Goal: Task Accomplishment & Management: Manage account settings

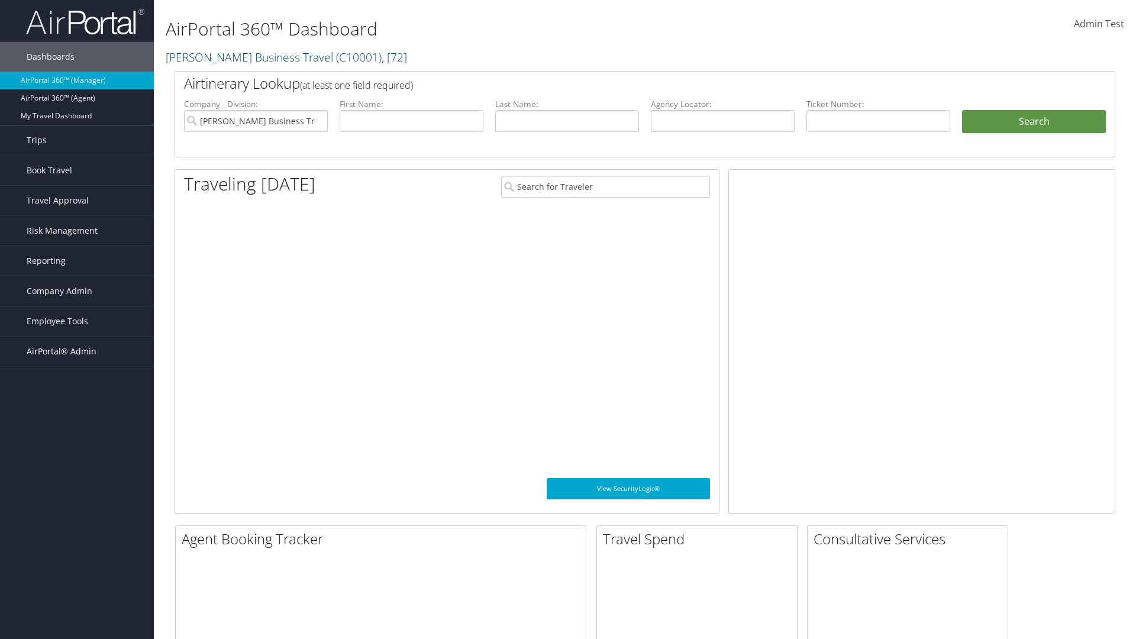
click at [77, 352] on span "AirPortal® Admin" at bounding box center [62, 352] width 70 height 30
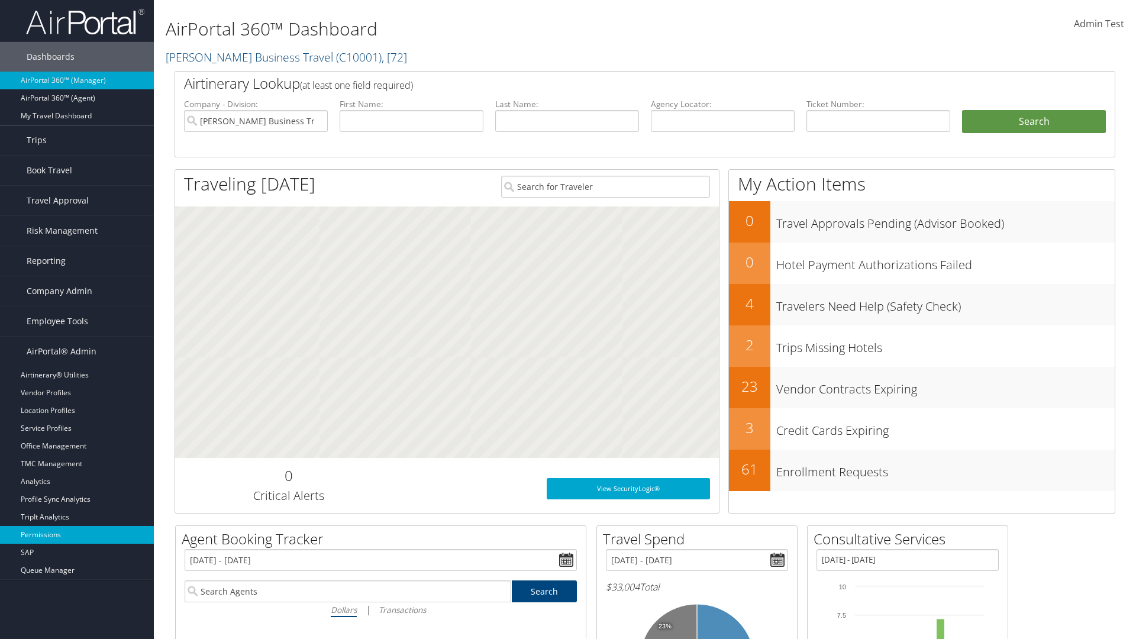
click at [77, 535] on link "Permissions" at bounding box center [77, 535] width 154 height 18
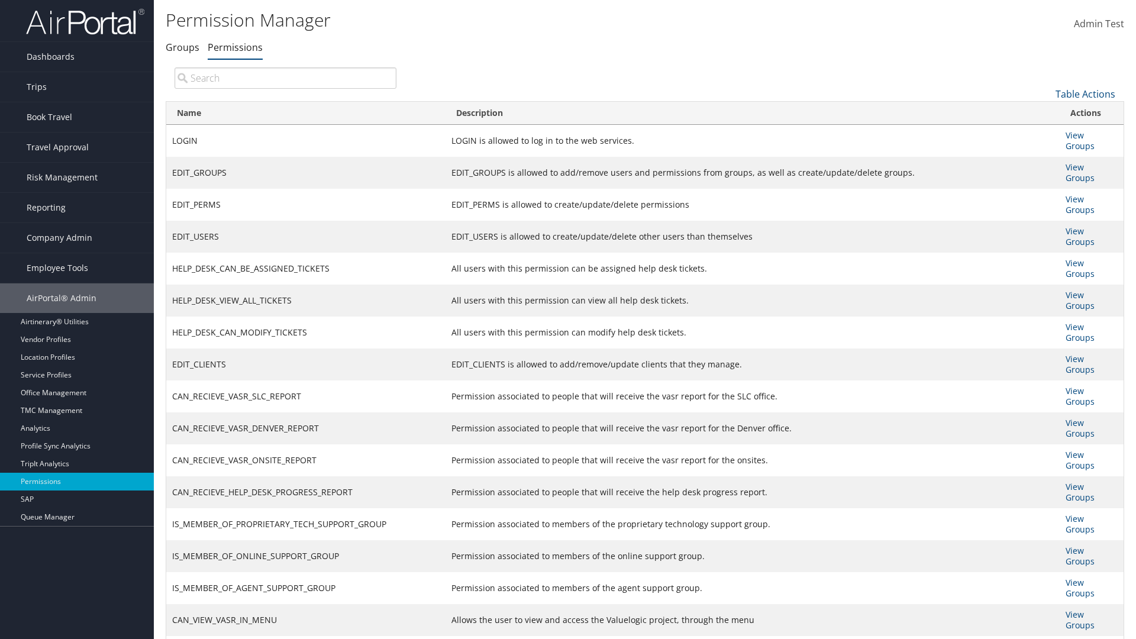
click at [285, 78] on input "search" at bounding box center [286, 77] width 222 height 21
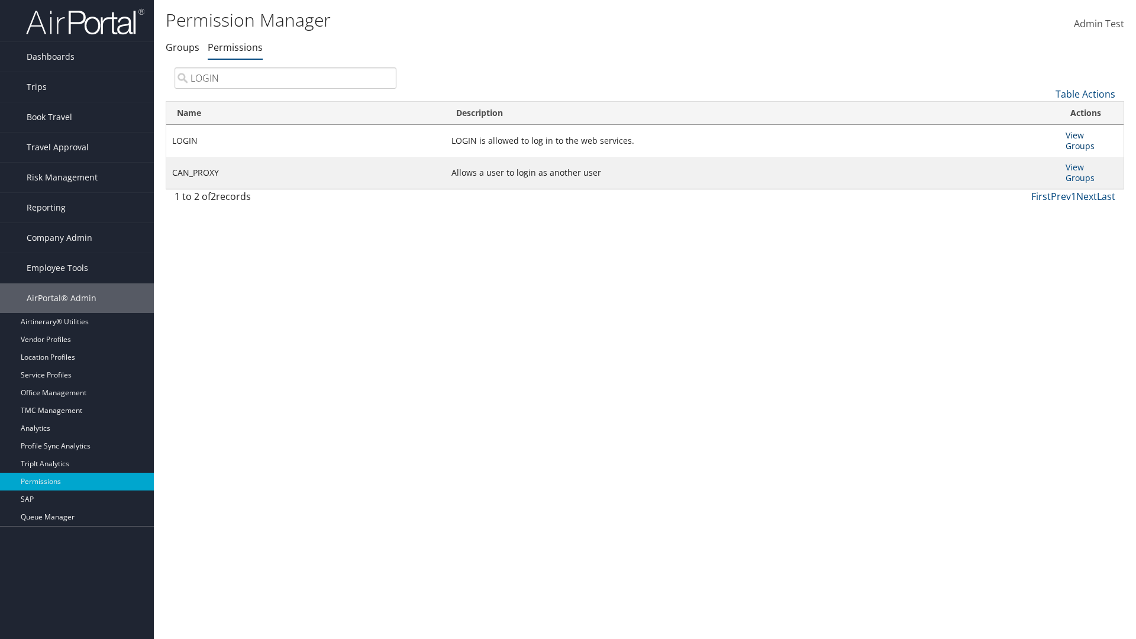
type input "LOGIN"
click at [1075, 135] on link "View Groups" at bounding box center [1080, 141] width 29 height 22
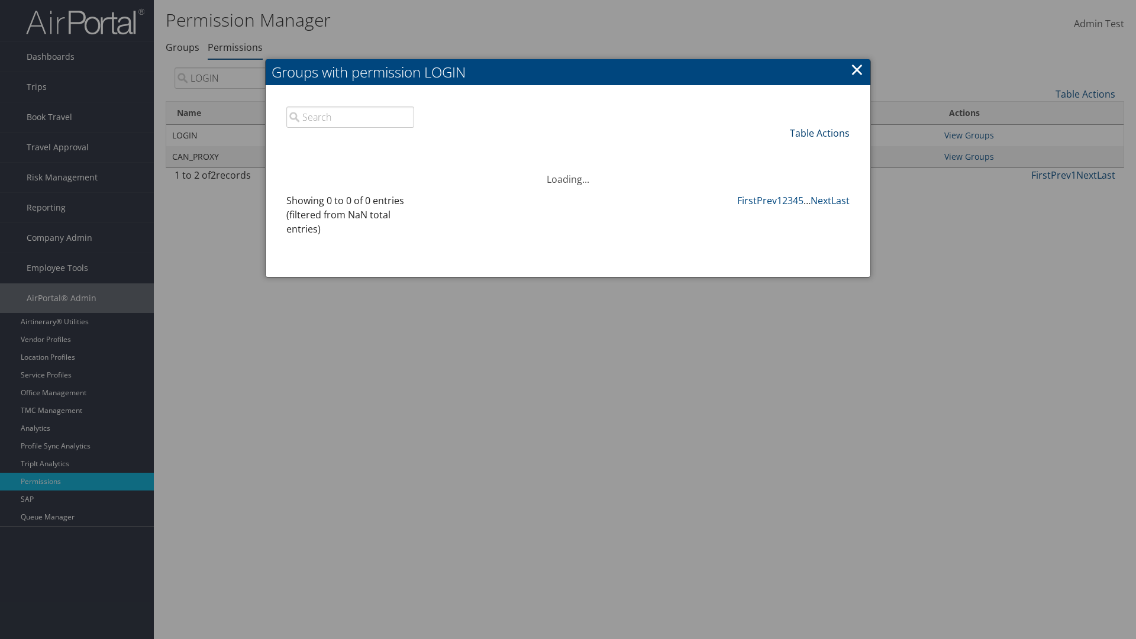
click at [820, 133] on link "Table Actions" at bounding box center [820, 133] width 60 height 13
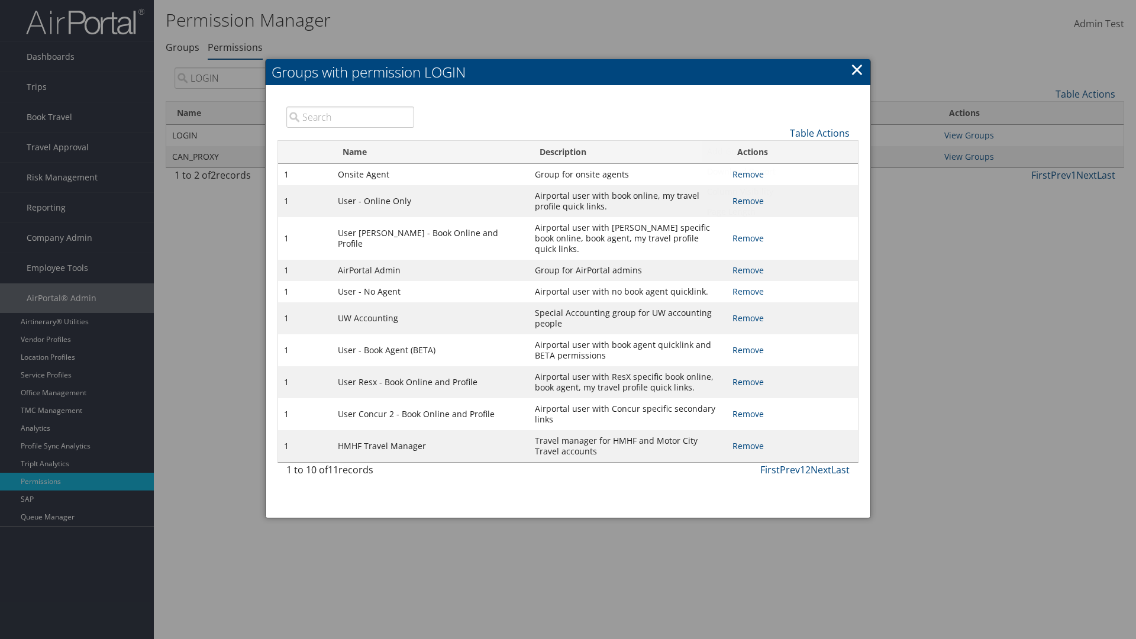
click at [780, 151] on link "Add Group" at bounding box center [781, 151] width 156 height 20
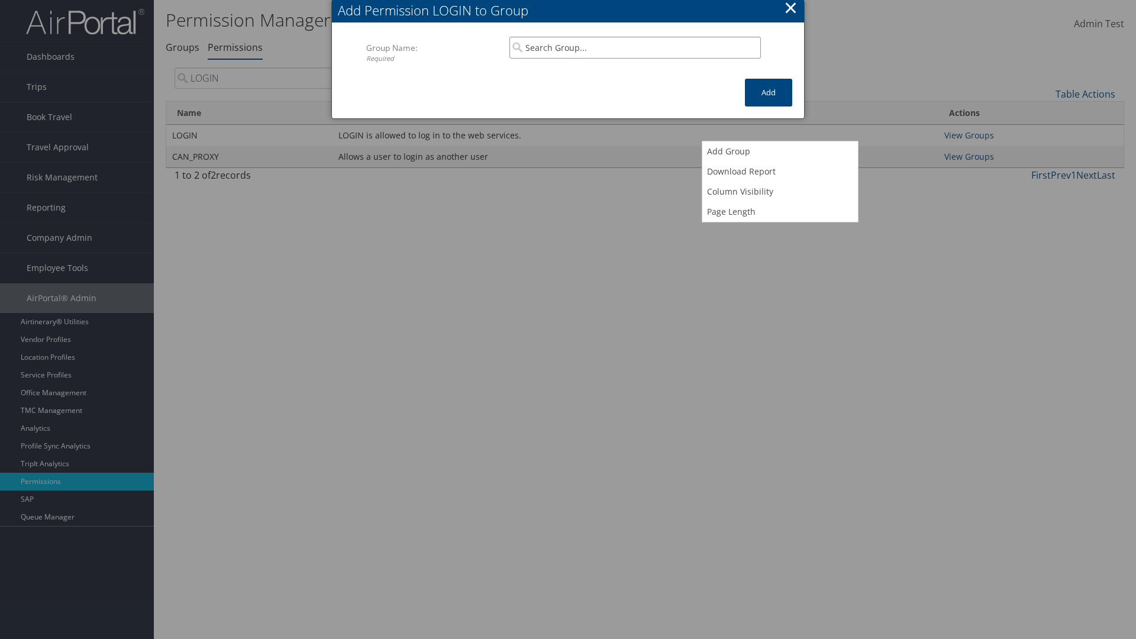
click at [635, 47] on input "search" at bounding box center [636, 48] width 252 height 22
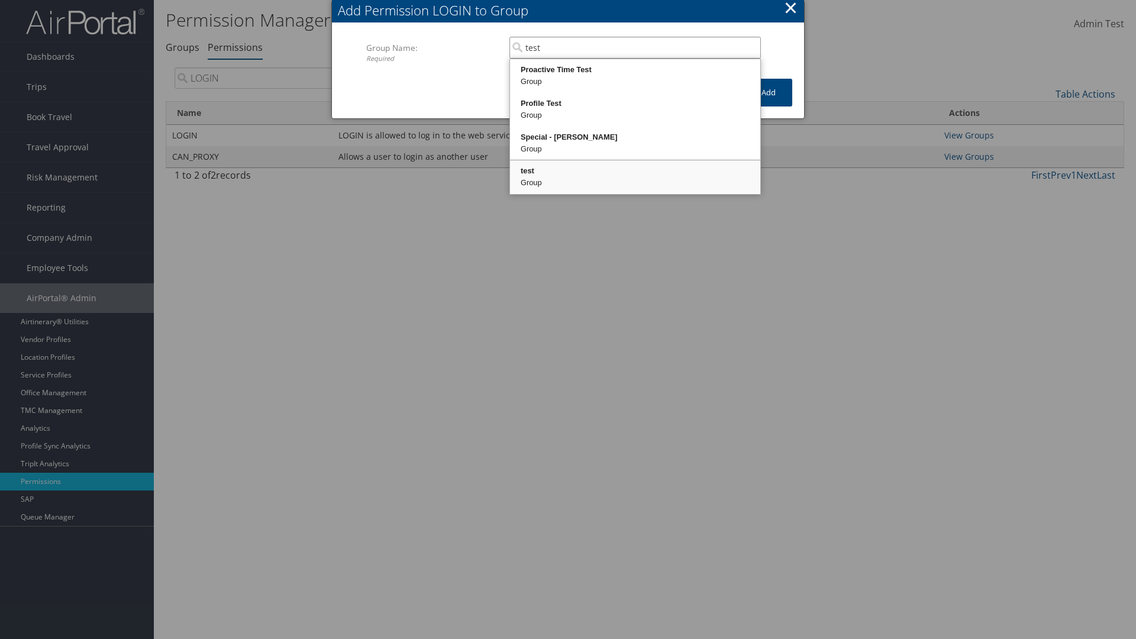
click at [635, 171] on div "test" at bounding box center [635, 171] width 247 height 12
type input "test"
click at [769, 92] on button "Add" at bounding box center [768, 93] width 47 height 28
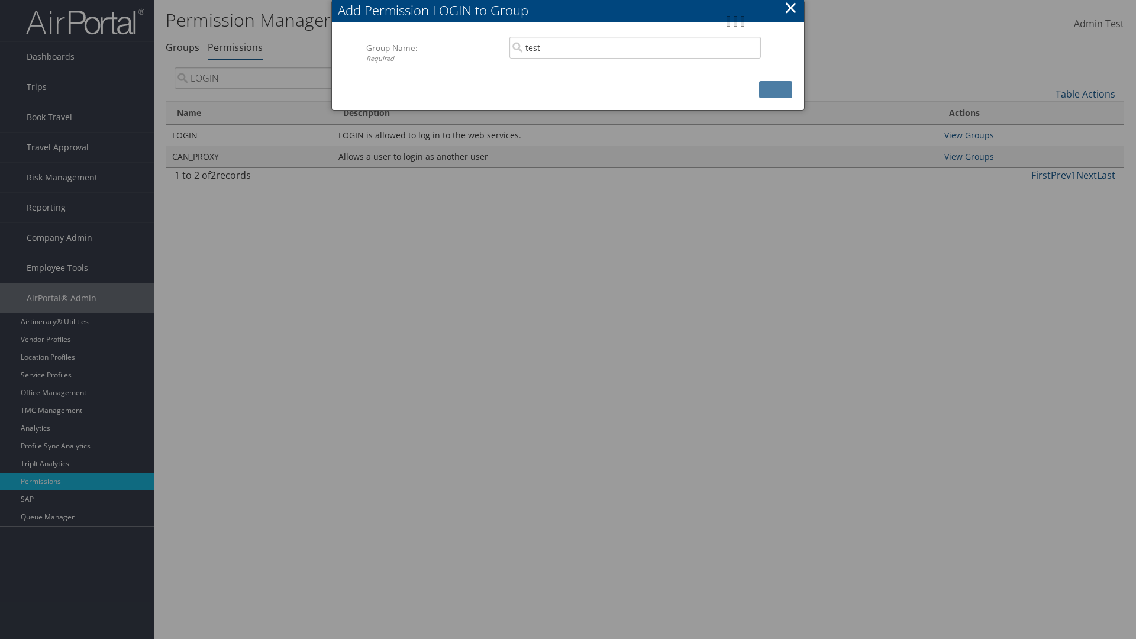
click at [791, 9] on button "×" at bounding box center [791, 8] width 14 height 24
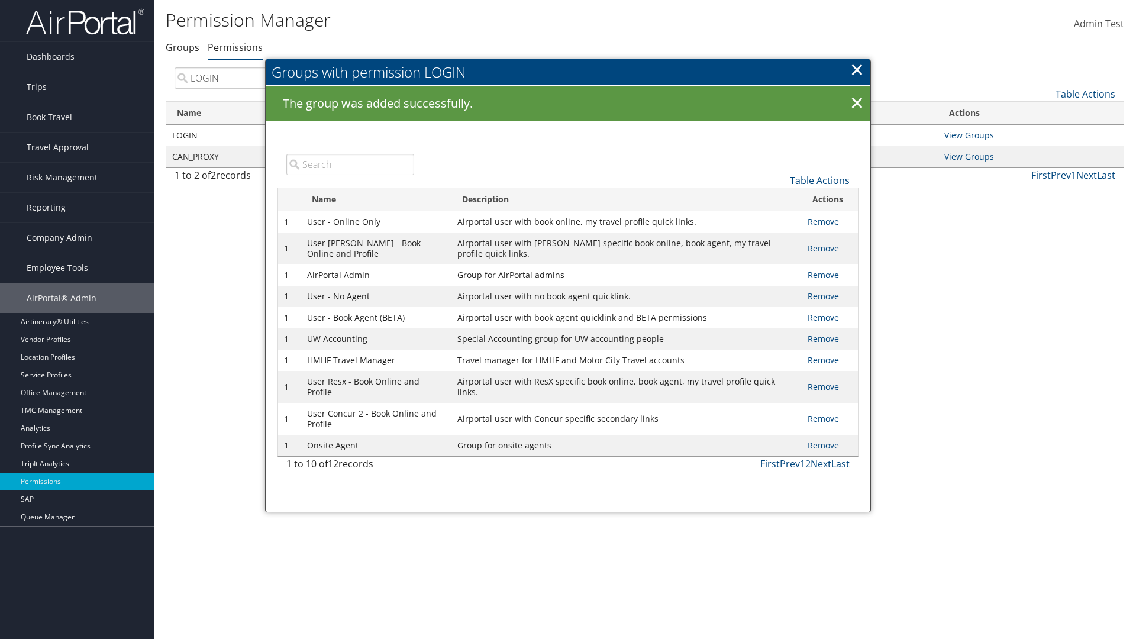
click at [350, 164] on input "search" at bounding box center [350, 164] width 128 height 21
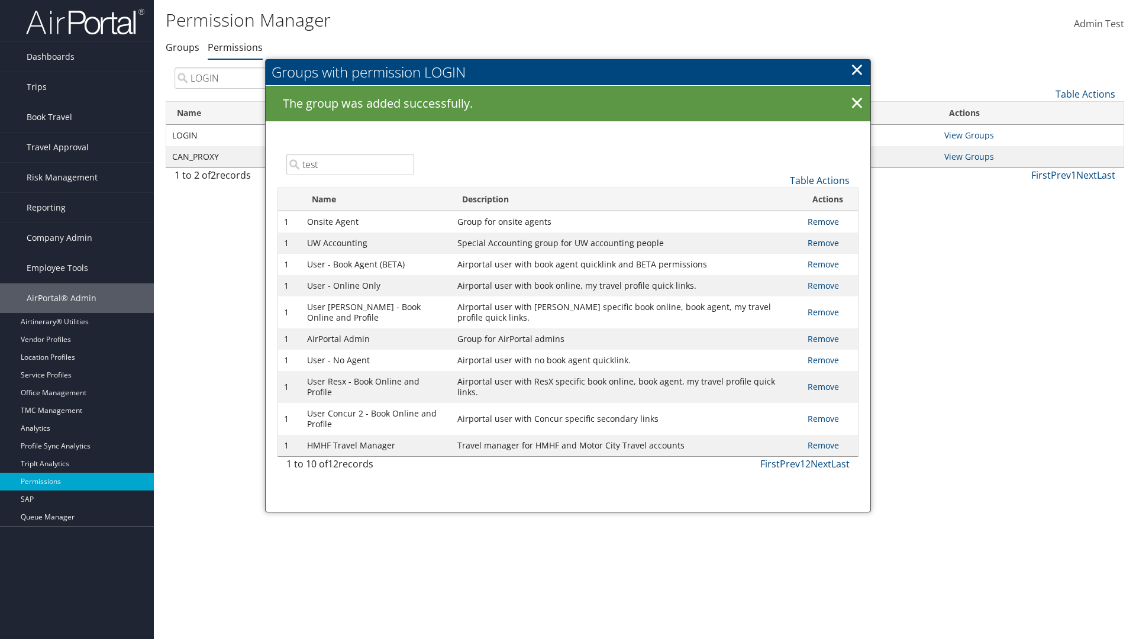
type input "test"
click at [823, 221] on link "Remove" at bounding box center [823, 221] width 31 height 11
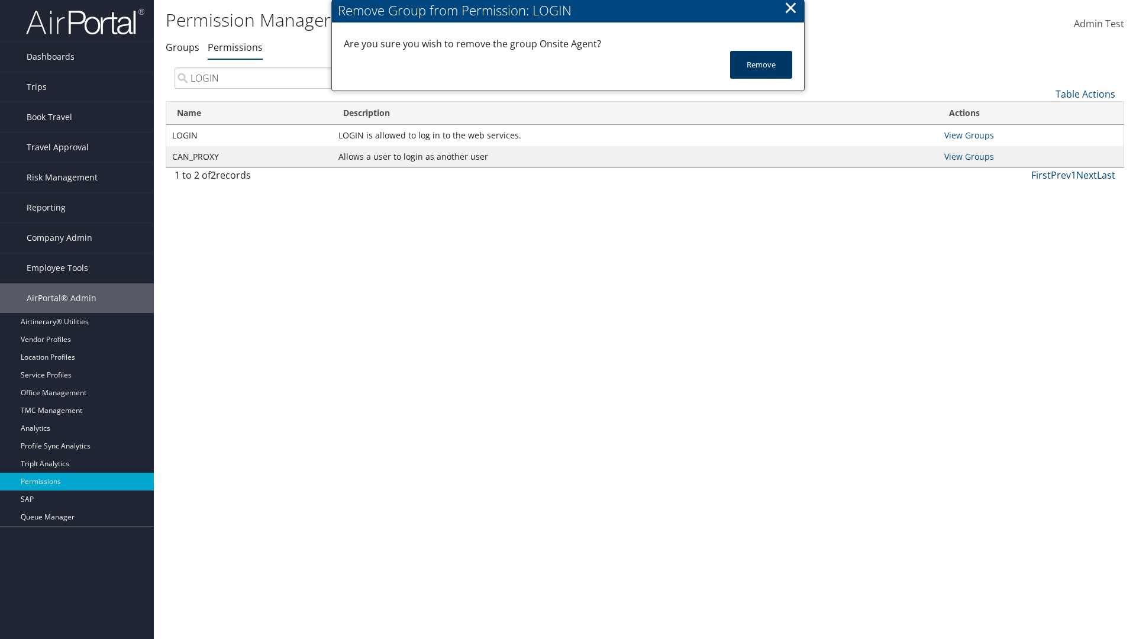
click at [761, 65] on button "Remove" at bounding box center [761, 65] width 62 height 28
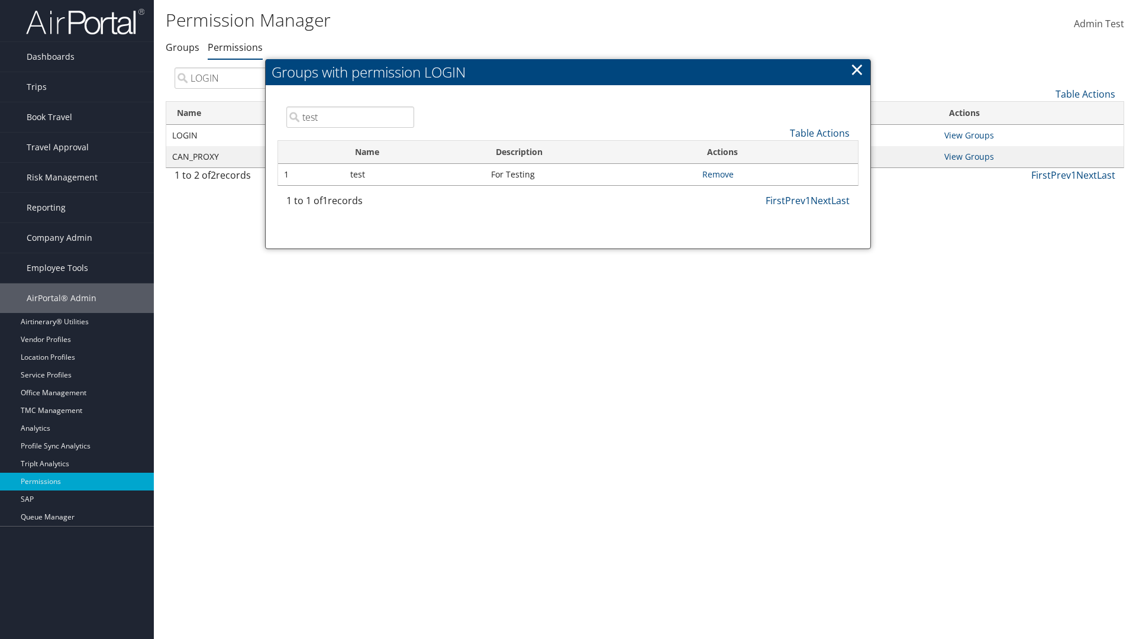
click at [857, 69] on link "×" at bounding box center [858, 69] width 14 height 24
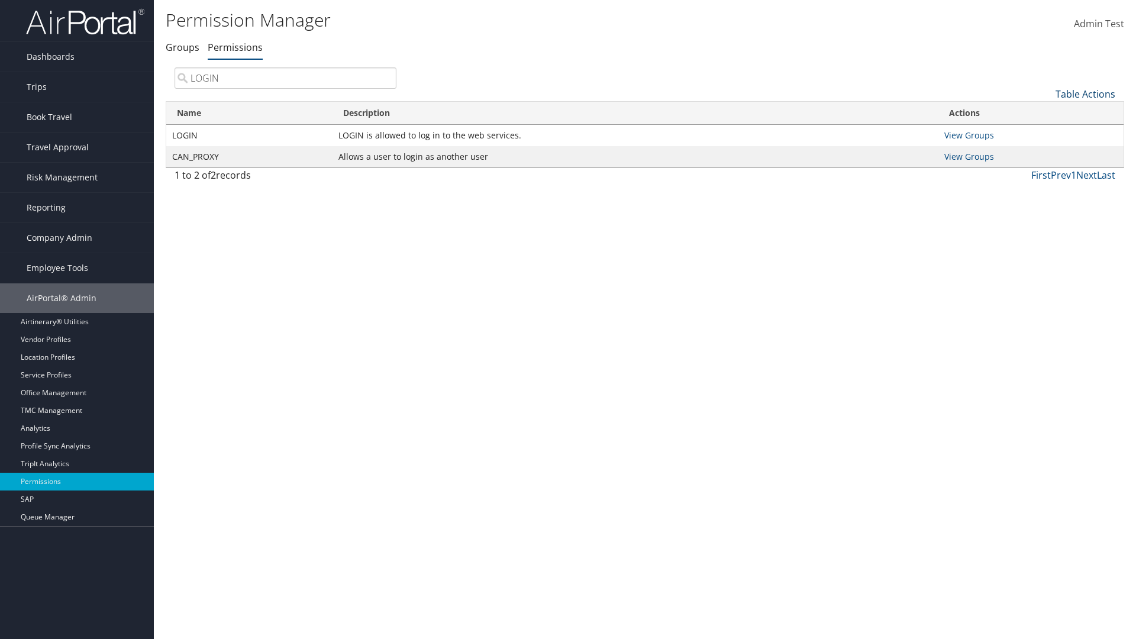
click at [1085, 94] on link "Table Actions" at bounding box center [1086, 94] width 60 height 13
click at [1046, 152] on link "Column Visibility" at bounding box center [1046, 153] width 156 height 20
click at [1046, 113] on link "Name" at bounding box center [1046, 114] width 156 height 20
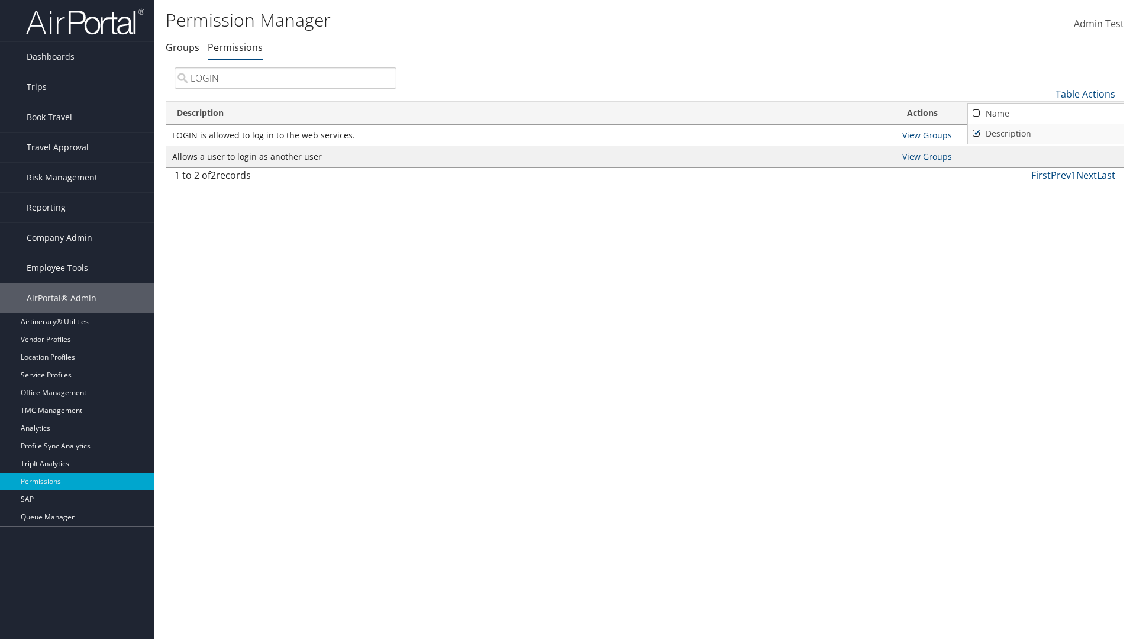
click at [1046, 133] on link "Description" at bounding box center [1046, 134] width 156 height 20
click at [1046, 113] on link "Name" at bounding box center [1046, 114] width 156 height 20
click at [1046, 133] on link "Description" at bounding box center [1046, 134] width 156 height 20
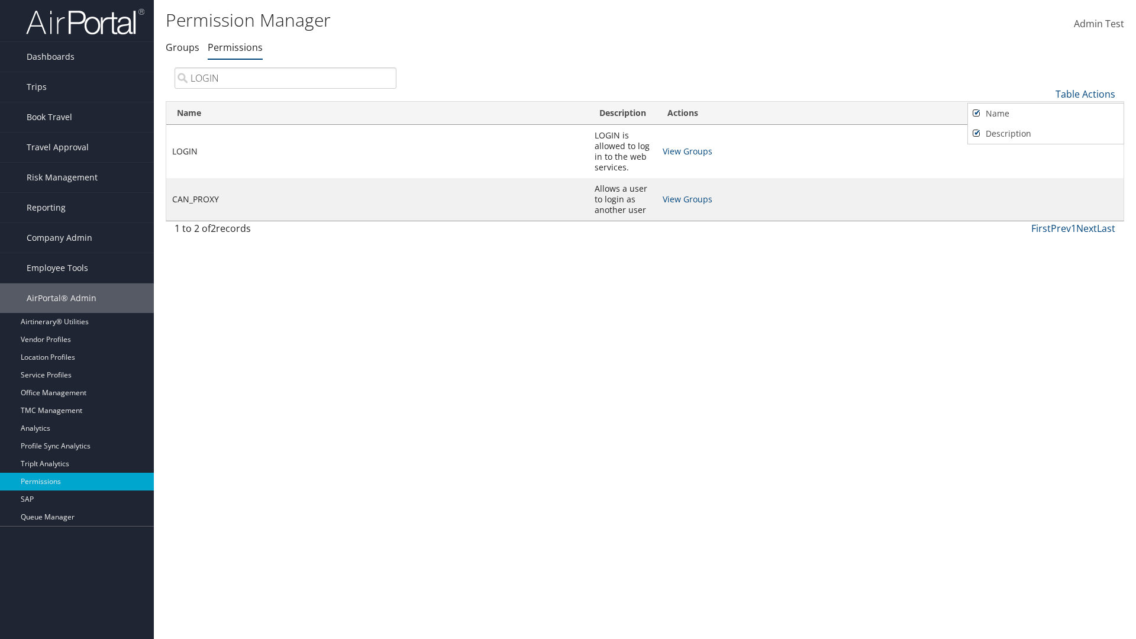
click at [568, 320] on div at bounding box center [568, 319] width 1136 height 639
click at [1085, 94] on link "Table Actions" at bounding box center [1086, 94] width 60 height 13
click at [1046, 172] on link "Page Length" at bounding box center [1046, 173] width 156 height 20
click at [1085, 94] on link "Table Actions" at bounding box center [1086, 94] width 60 height 13
click at [1046, 172] on link "Page Length" at bounding box center [1046, 173] width 156 height 20
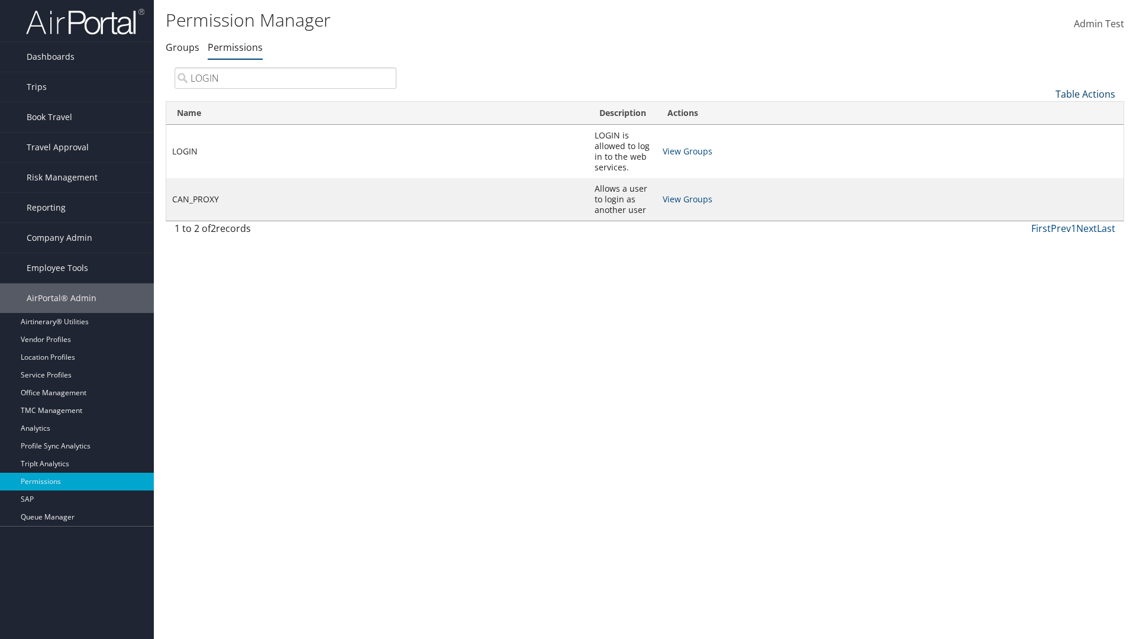
click at [1085, 94] on link "Table Actions" at bounding box center [1086, 94] width 60 height 13
click at [1046, 172] on link "Page Length" at bounding box center [1046, 173] width 156 height 20
